Goal: Task Accomplishment & Management: Manage account settings

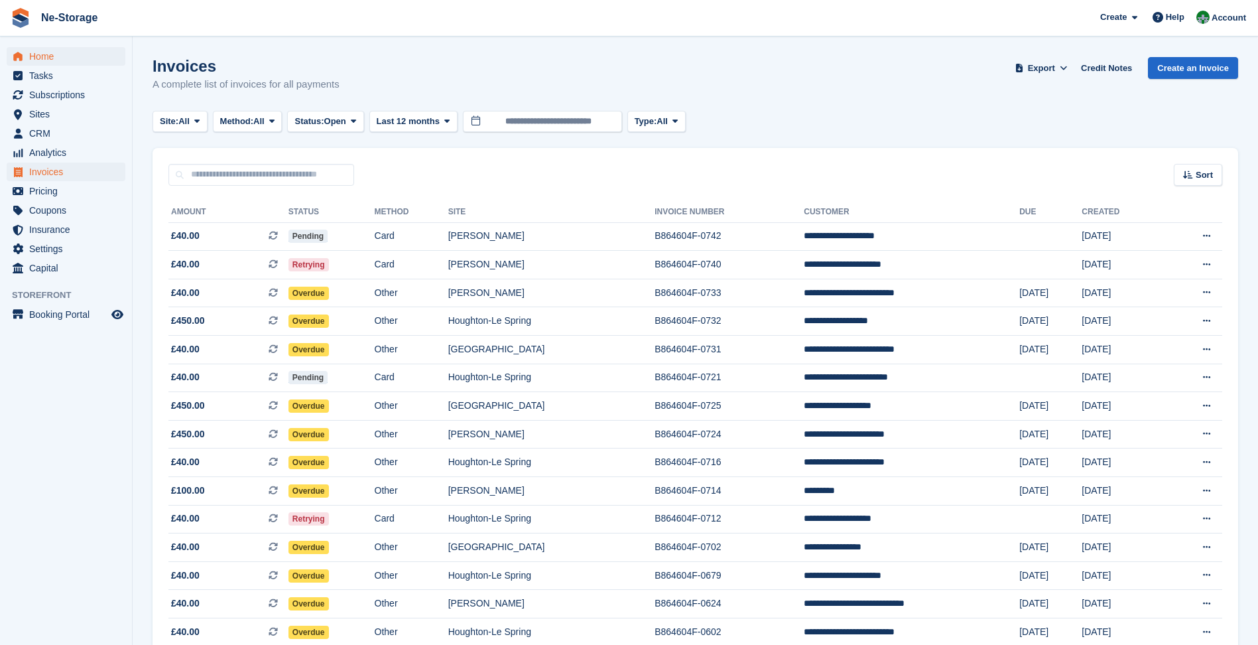
scroll to position [66, 0]
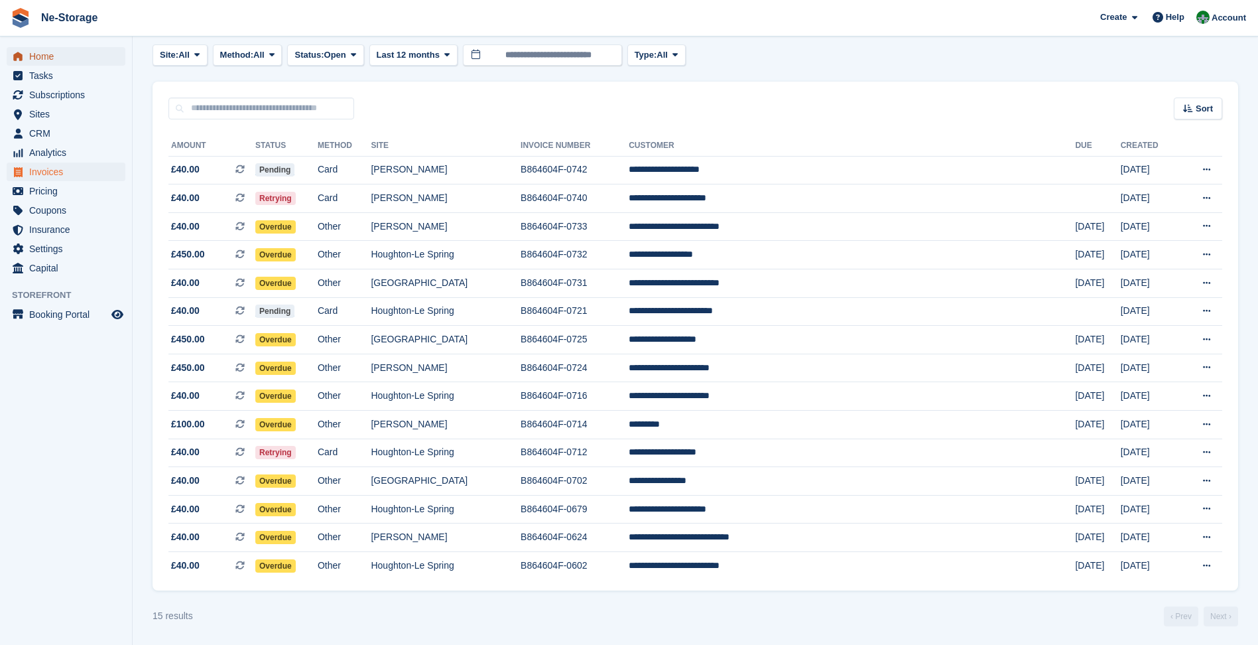
click at [63, 56] on span "Home" at bounding box center [69, 56] width 80 height 19
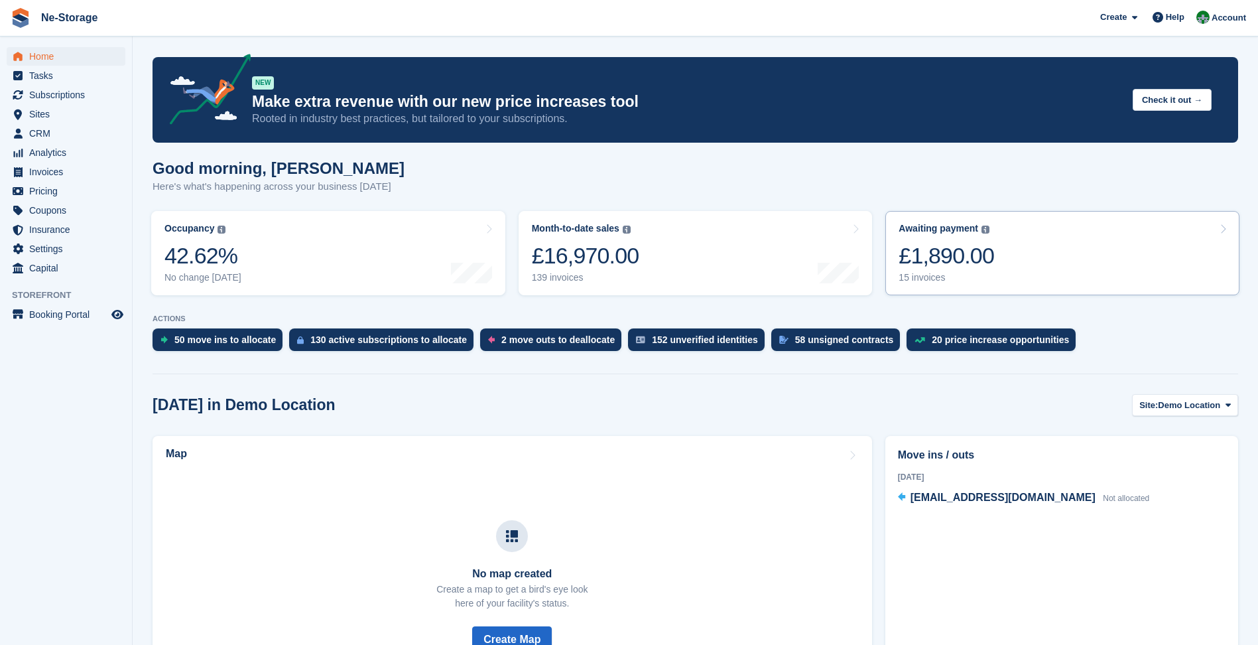
click at [1054, 257] on link "Awaiting payment The total outstanding balance on all open invoices. £1,890.00 …" at bounding box center [1062, 253] width 354 height 84
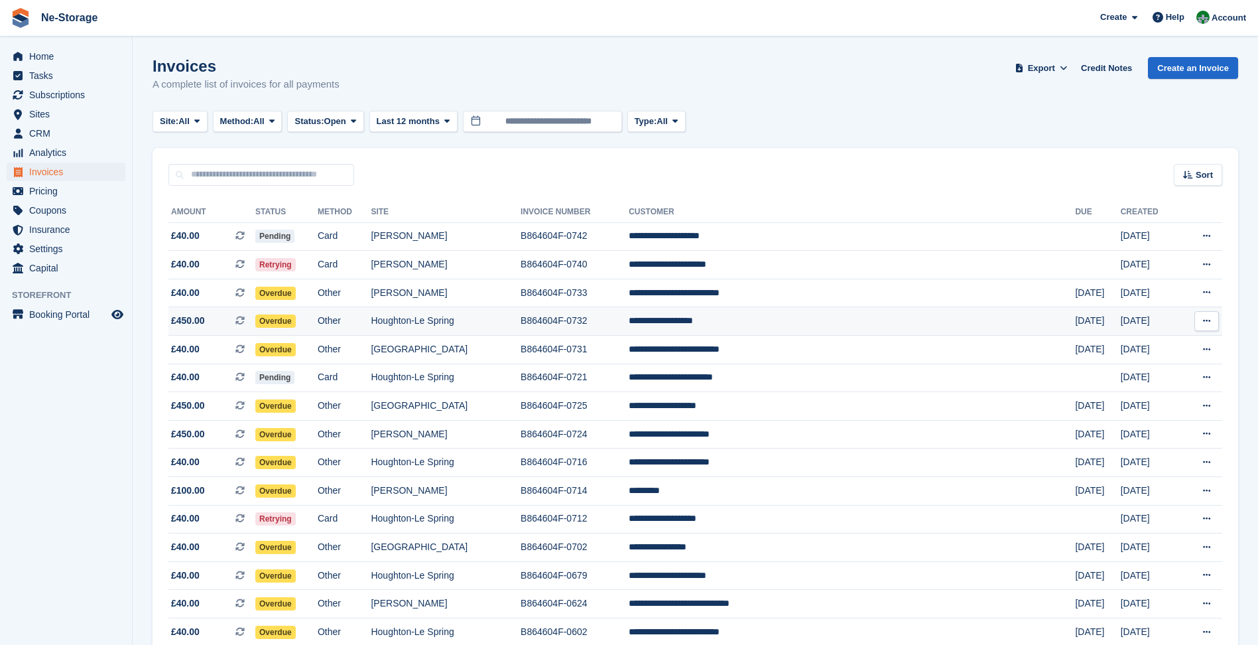
click at [521, 330] on td "Houghton-Le Spring" at bounding box center [446, 321] width 150 height 29
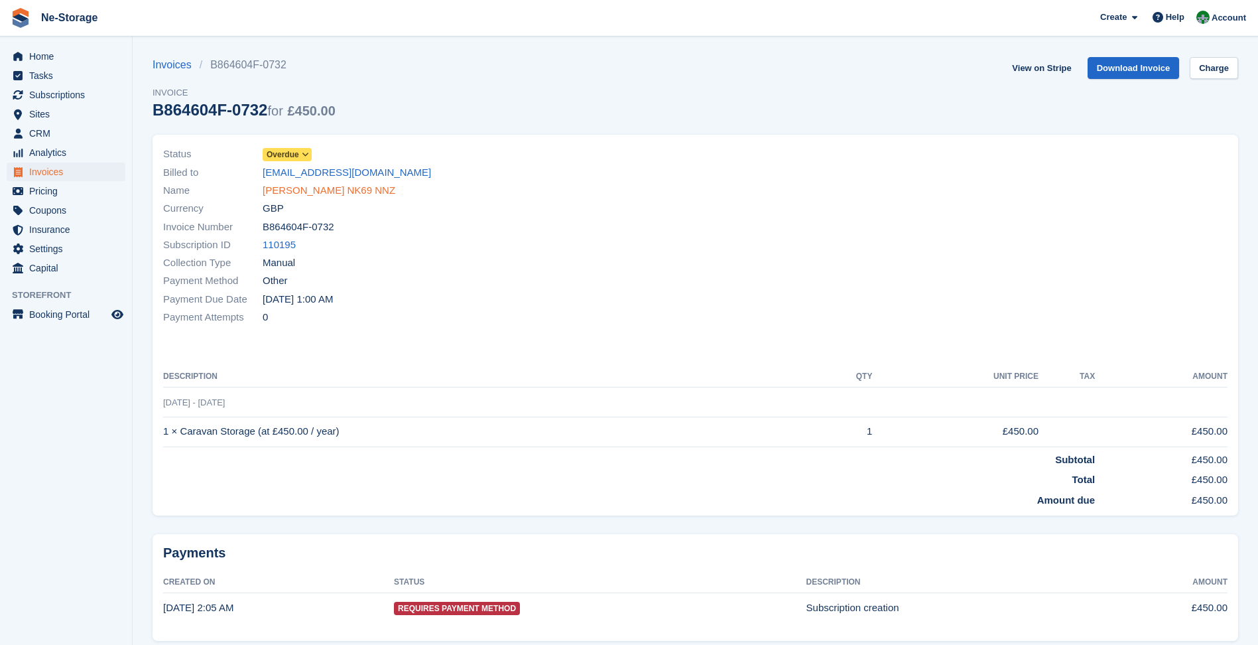
click at [333, 195] on link "Les Thomas NK69 NNZ" at bounding box center [329, 190] width 133 height 15
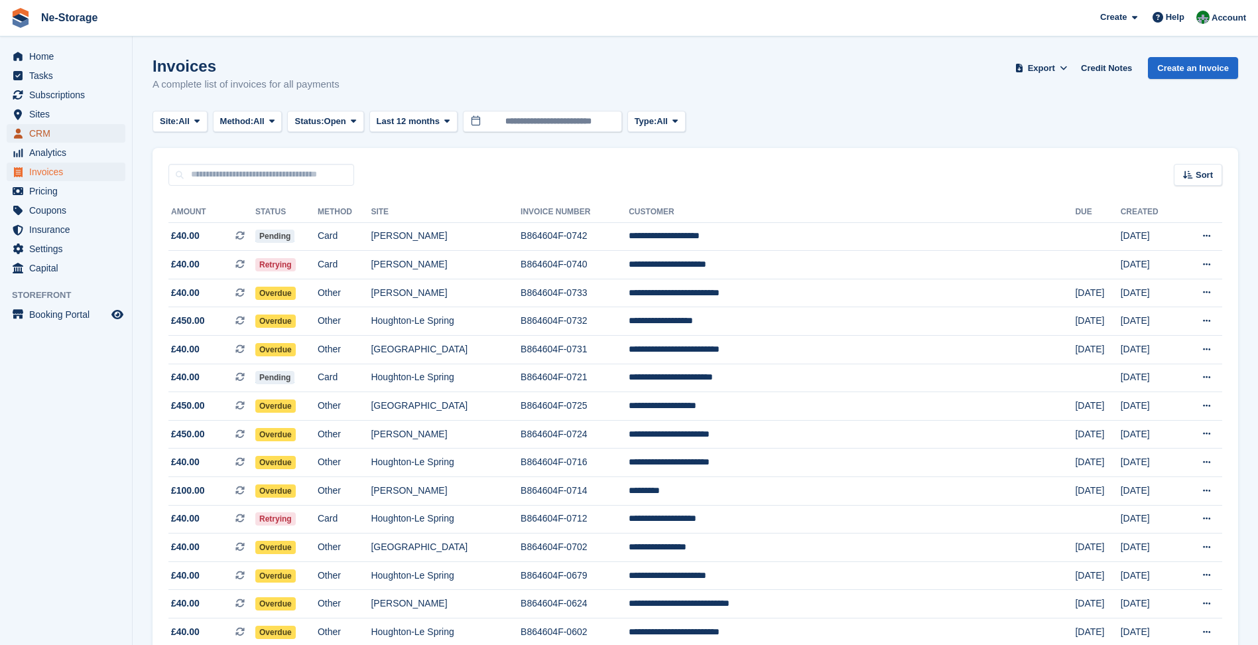
click at [78, 130] on span "CRM" at bounding box center [69, 133] width 80 height 19
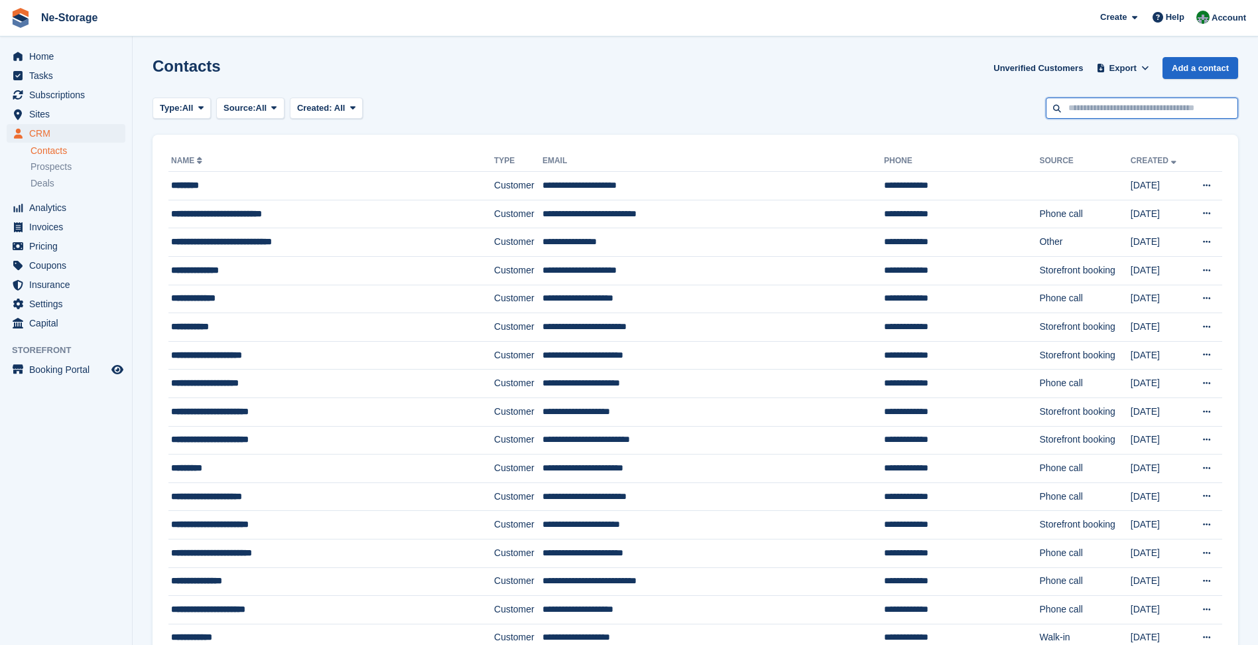
click at [1186, 111] on input "text" at bounding box center [1142, 108] width 192 height 22
type input "****"
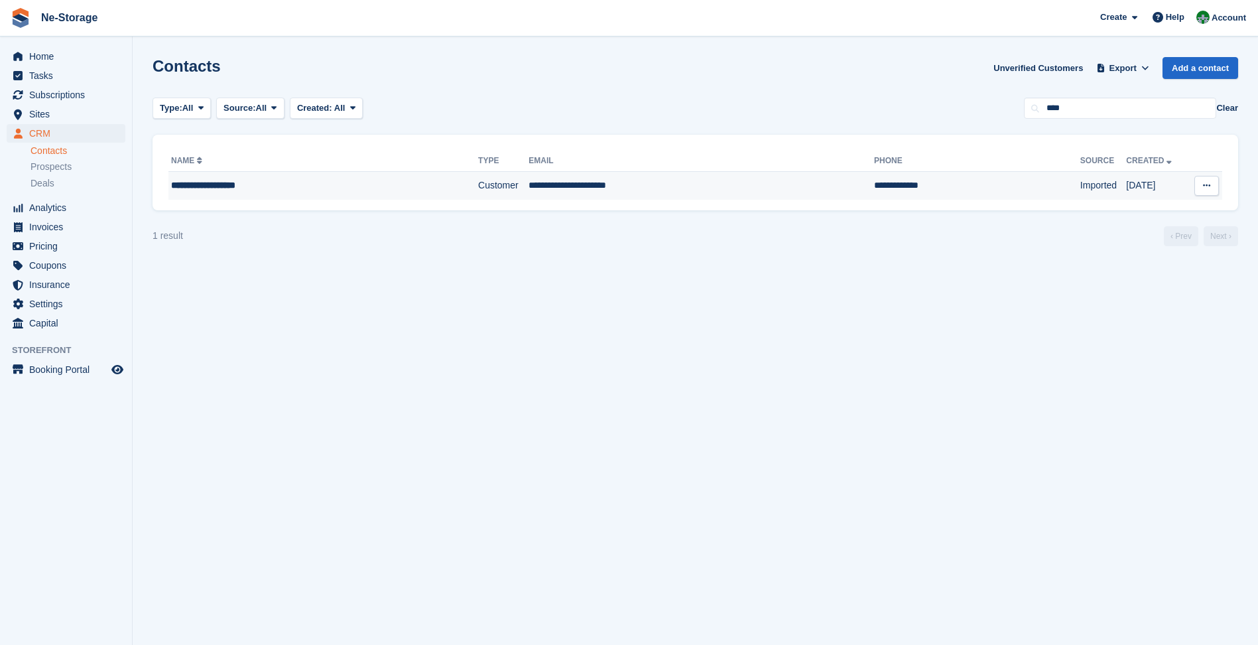
click at [773, 193] on td "**********" at bounding box center [701, 186] width 345 height 28
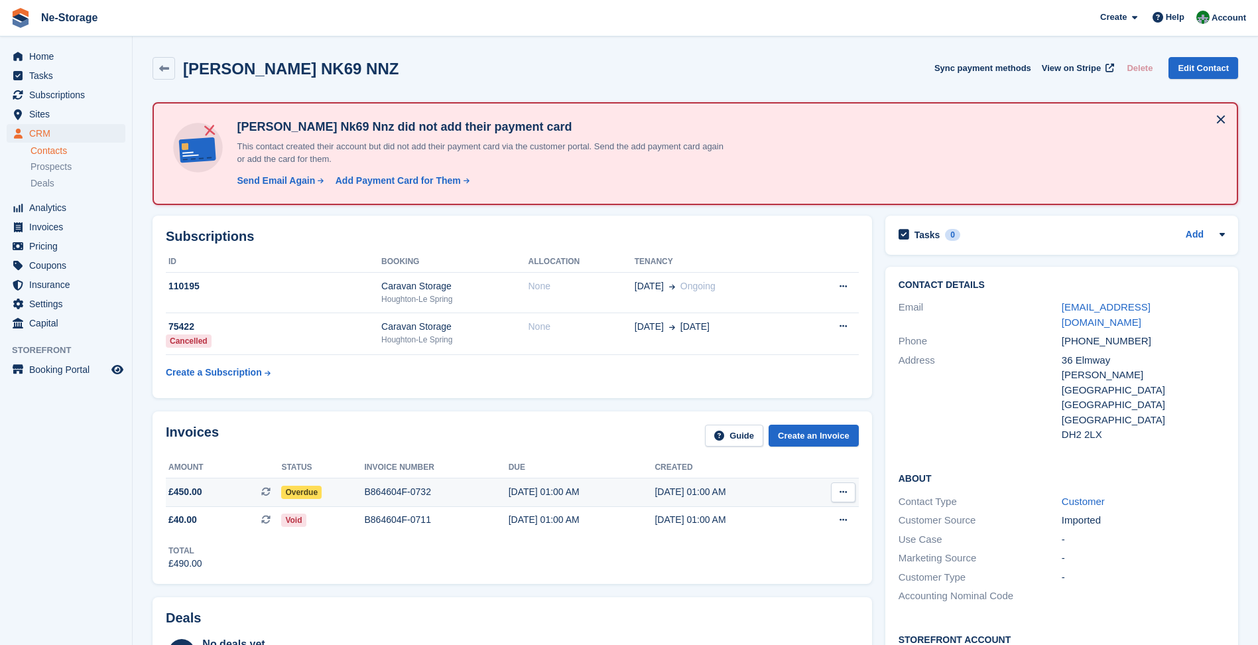
click at [661, 483] on td "29 Sep, 01:00 AM" at bounding box center [728, 492] width 147 height 29
click at [536, 482] on td "30 Sep, 01:00 AM" at bounding box center [582, 492] width 147 height 29
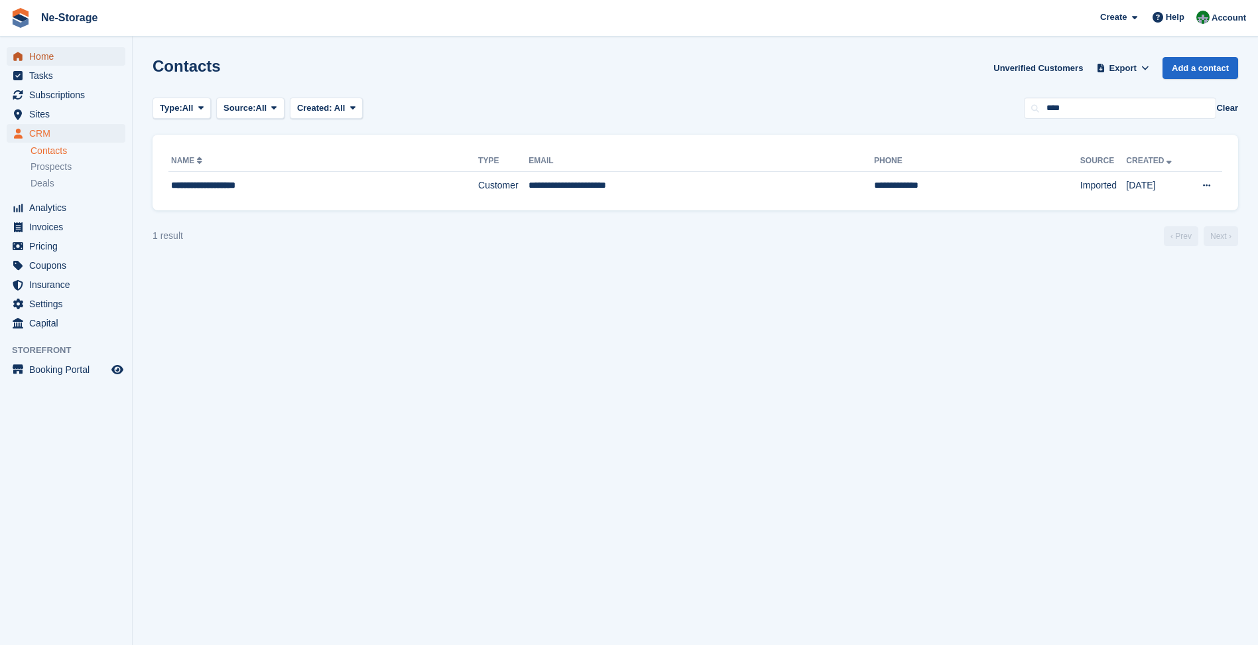
click at [33, 52] on span "Home" at bounding box center [69, 56] width 80 height 19
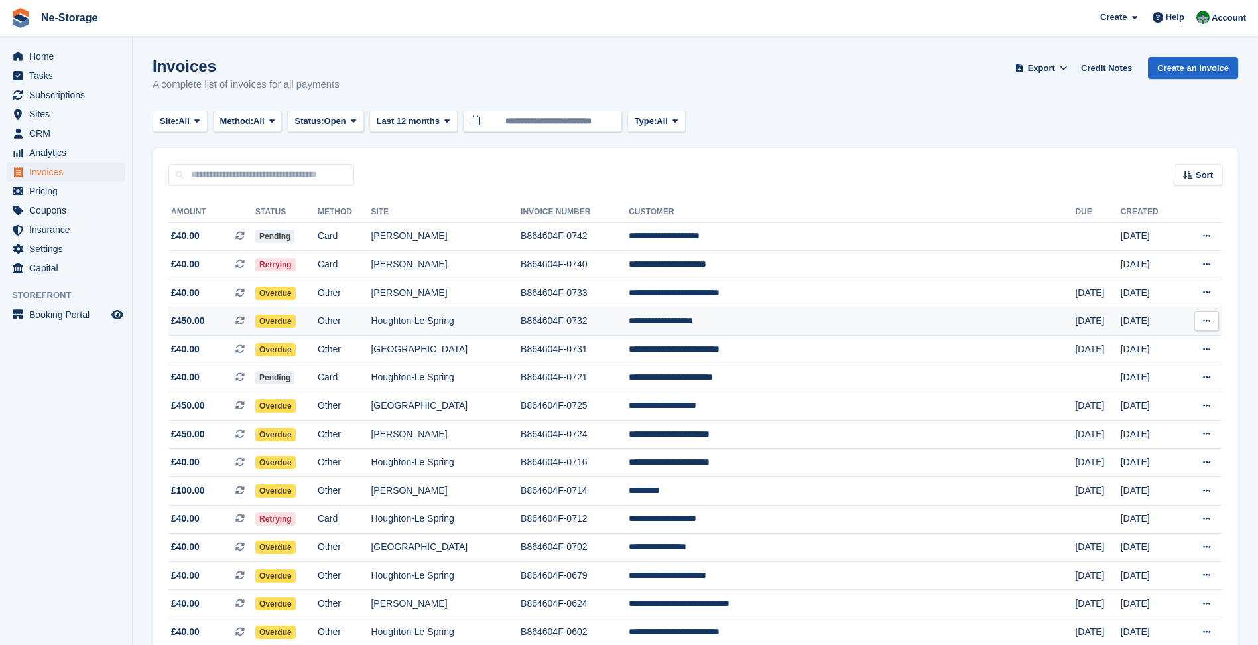
click at [629, 328] on td "B864604F-0732" at bounding box center [575, 321] width 108 height 29
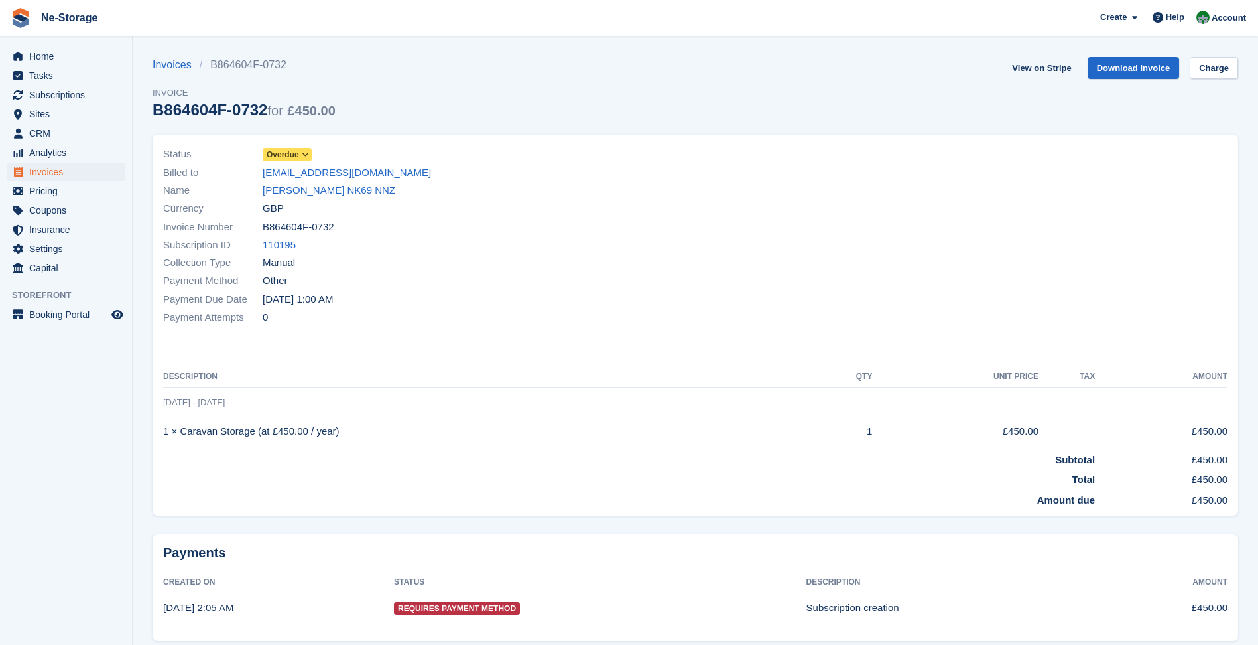
click at [301, 146] on div "Status Overdue" at bounding box center [425, 154] width 525 height 18
click at [299, 155] on span "Overdue" at bounding box center [287, 154] width 49 height 13
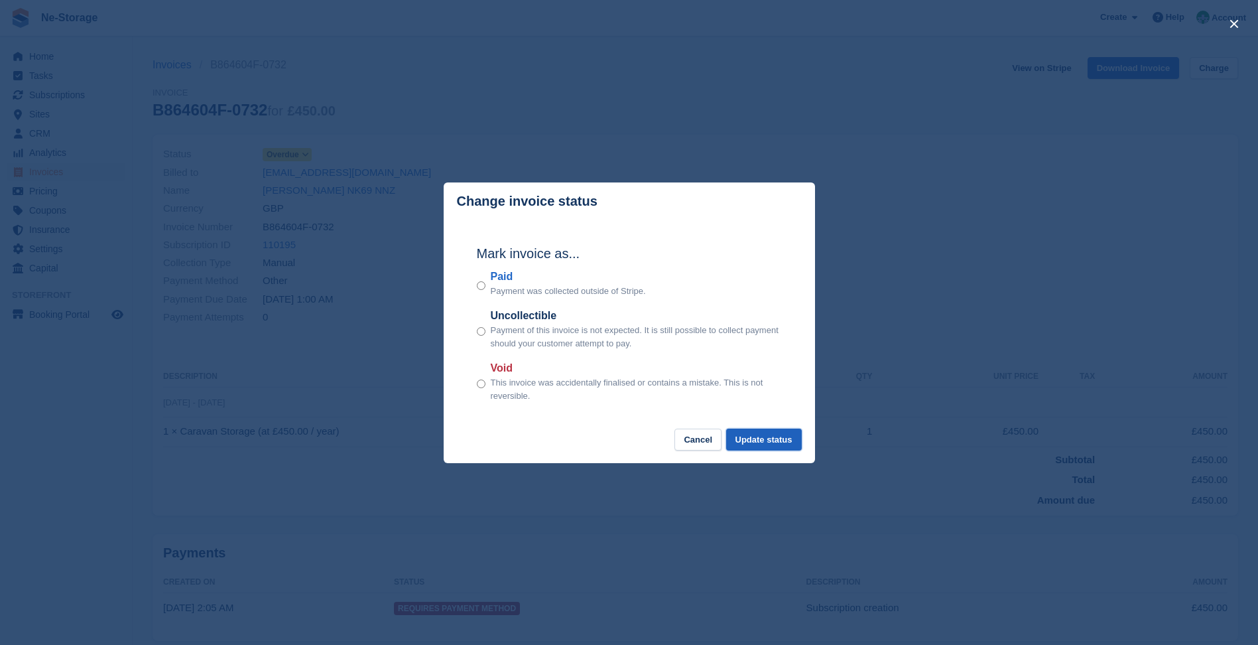
click at [790, 438] on button "Update status" at bounding box center [764, 439] width 76 height 22
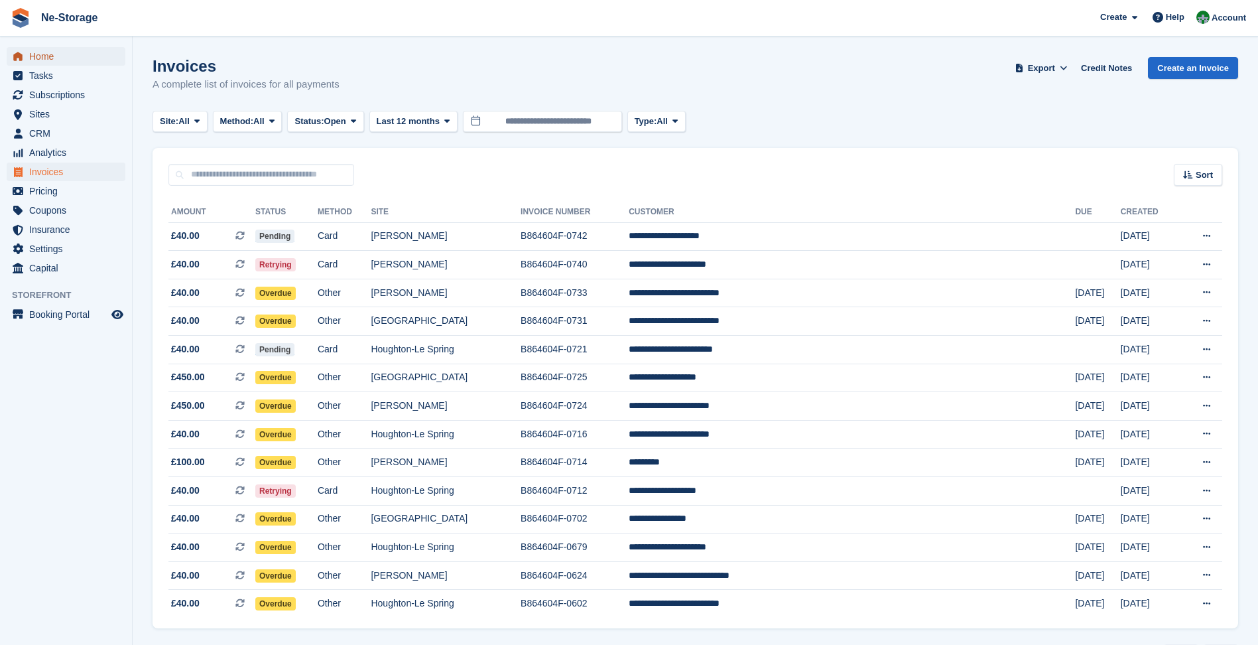
click at [68, 63] on span "Home" at bounding box center [69, 56] width 80 height 19
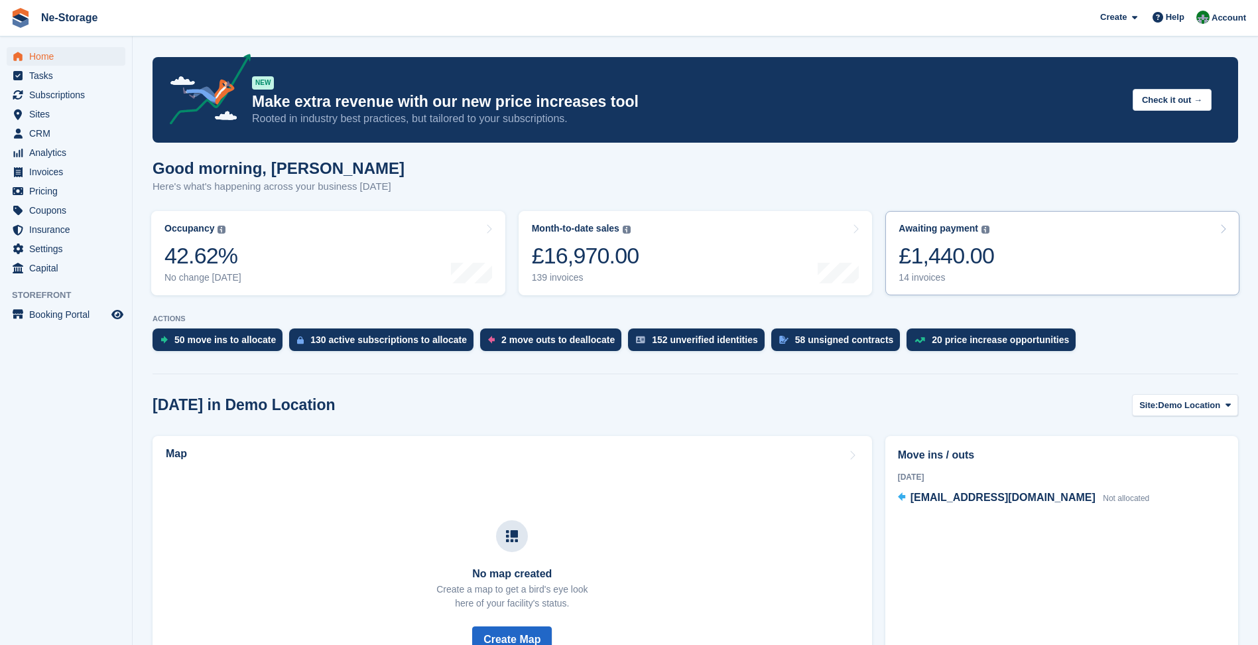
click at [983, 235] on div "Awaiting payment The total outstanding balance on all open invoices. £1,440.00 …" at bounding box center [946, 253] width 95 height 60
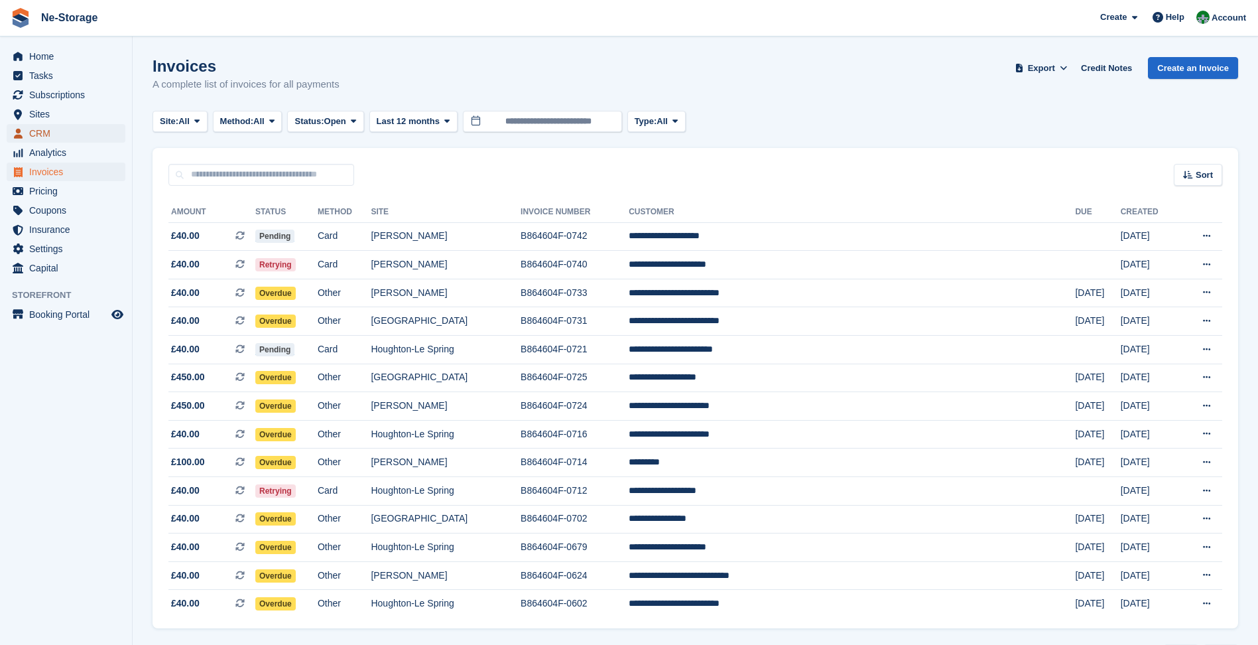
click at [55, 133] on span "CRM" at bounding box center [69, 133] width 80 height 19
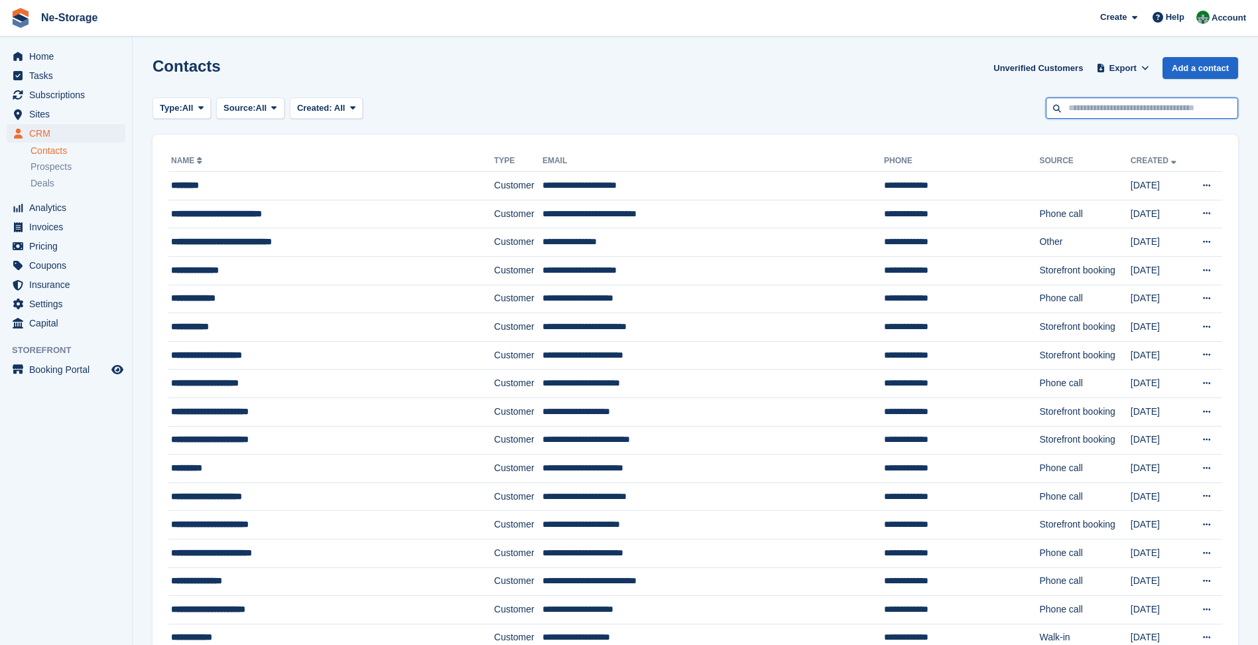
click at [1118, 109] on input "text" at bounding box center [1142, 108] width 192 height 22
type input "****"
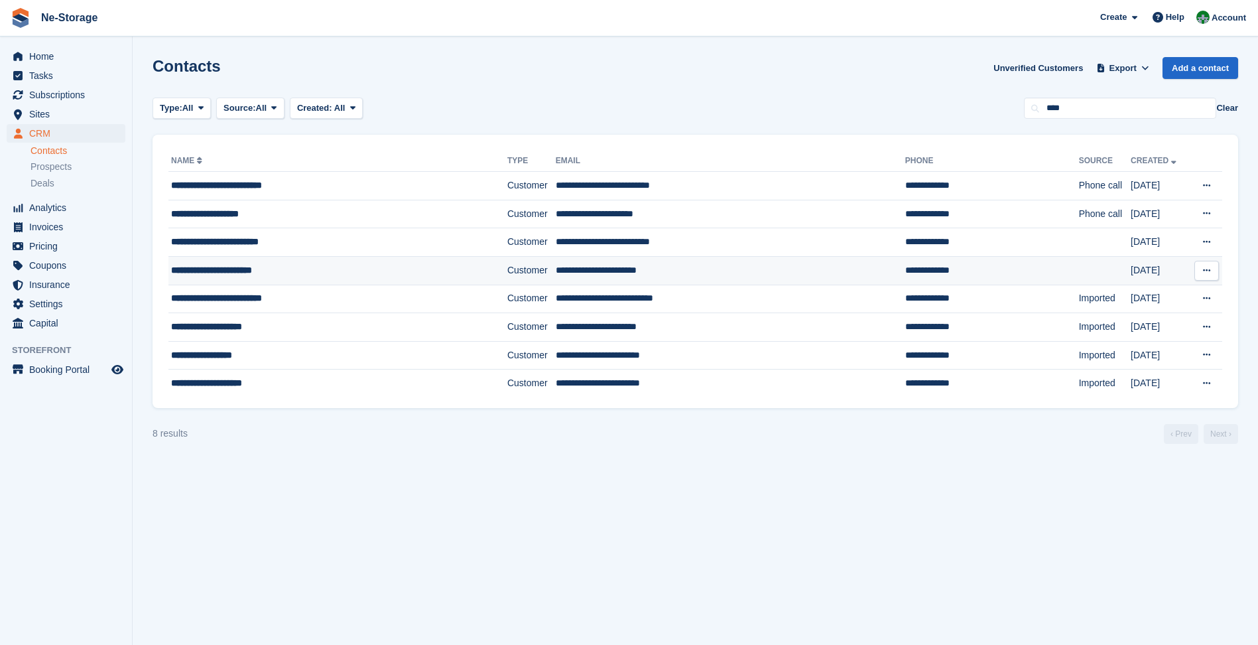
click at [391, 270] on div "**********" at bounding box center [311, 270] width 280 height 14
